Goal: Task Accomplishment & Management: Complete application form

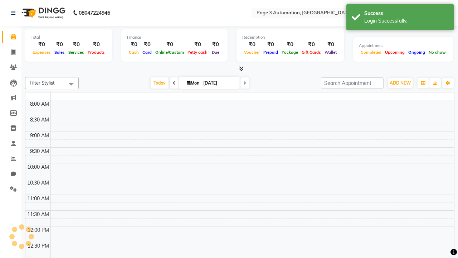
select select "en"
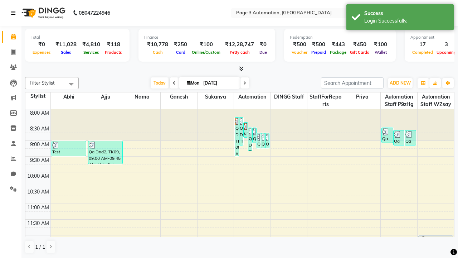
click at [15, 13] on icon at bounding box center [13, 12] width 4 height 5
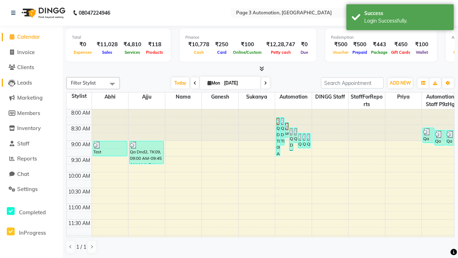
click at [31, 82] on span "Leads" at bounding box center [24, 82] width 15 height 7
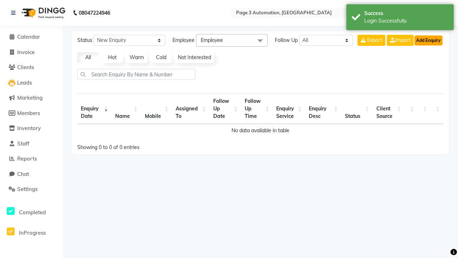
click at [428, 40] on button "Add Enquiry" at bounding box center [428, 40] width 28 height 10
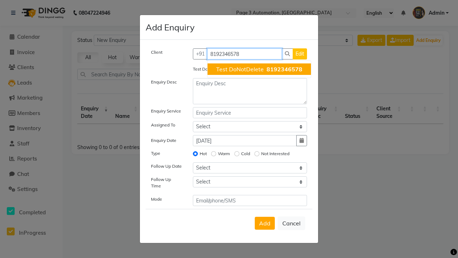
click at [259, 69] on span "Test DoNotDelete" at bounding box center [240, 68] width 48 height 7
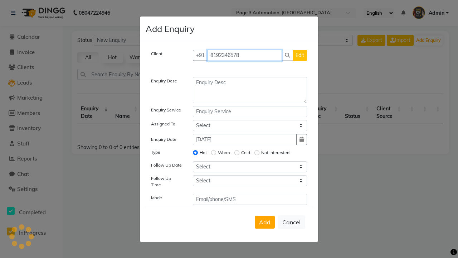
type input "8192346578"
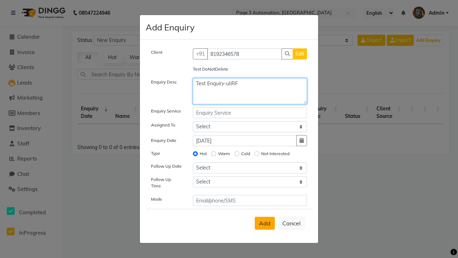
type textarea "Test Enquiry-uIiRF"
click at [265, 223] on span "Add" at bounding box center [264, 222] width 11 height 7
select select
radio input "false"
select select
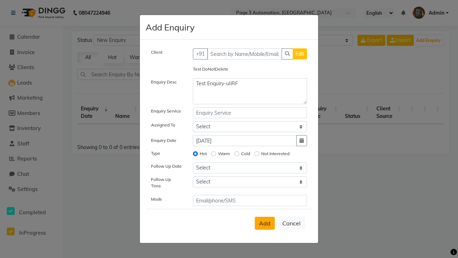
select select
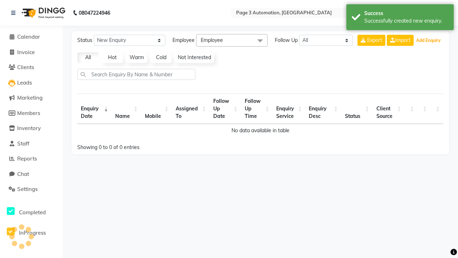
select select "10"
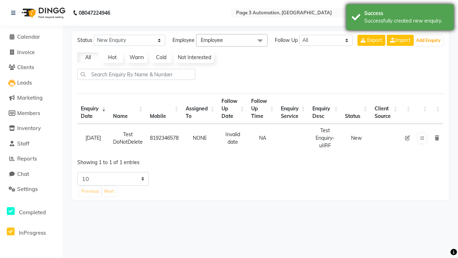
click at [400, 18] on div "Successfully created new enquiry." at bounding box center [406, 21] width 84 height 8
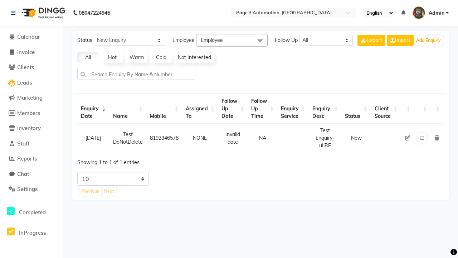
click at [407, 138] on icon at bounding box center [407, 137] width 5 height 5
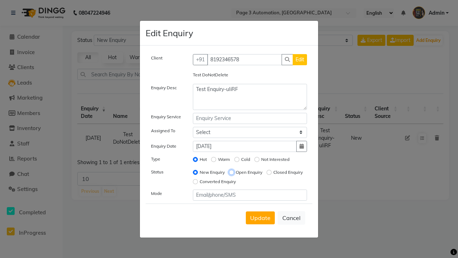
click at [231, 172] on input "Open Enquiry" at bounding box center [231, 172] width 5 height 5
radio input "true"
radio input "false"
click at [260, 217] on span "Update" at bounding box center [260, 217] width 20 height 7
select select
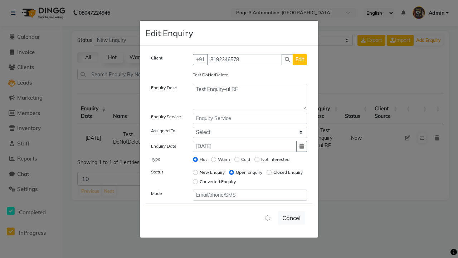
radio input "false"
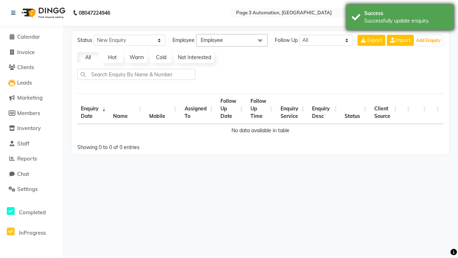
click at [400, 18] on div "Successfully update enquiry." at bounding box center [406, 21] width 84 height 8
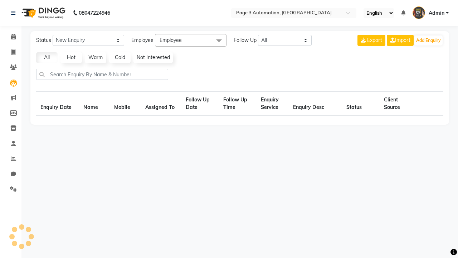
select select "Open"
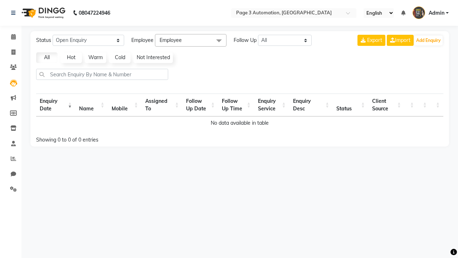
select select "10"
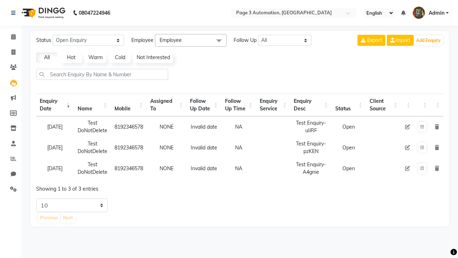
click at [437, 126] on icon at bounding box center [437, 126] width 4 height 5
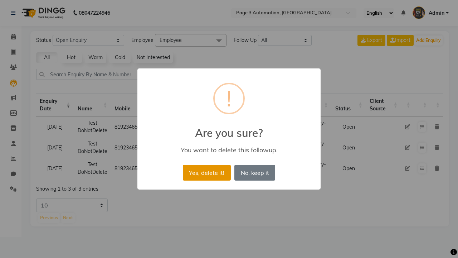
click at [206, 172] on button "Yes, delete it!" at bounding box center [207, 173] width 48 height 16
